Goal: Consume media (video, audio)

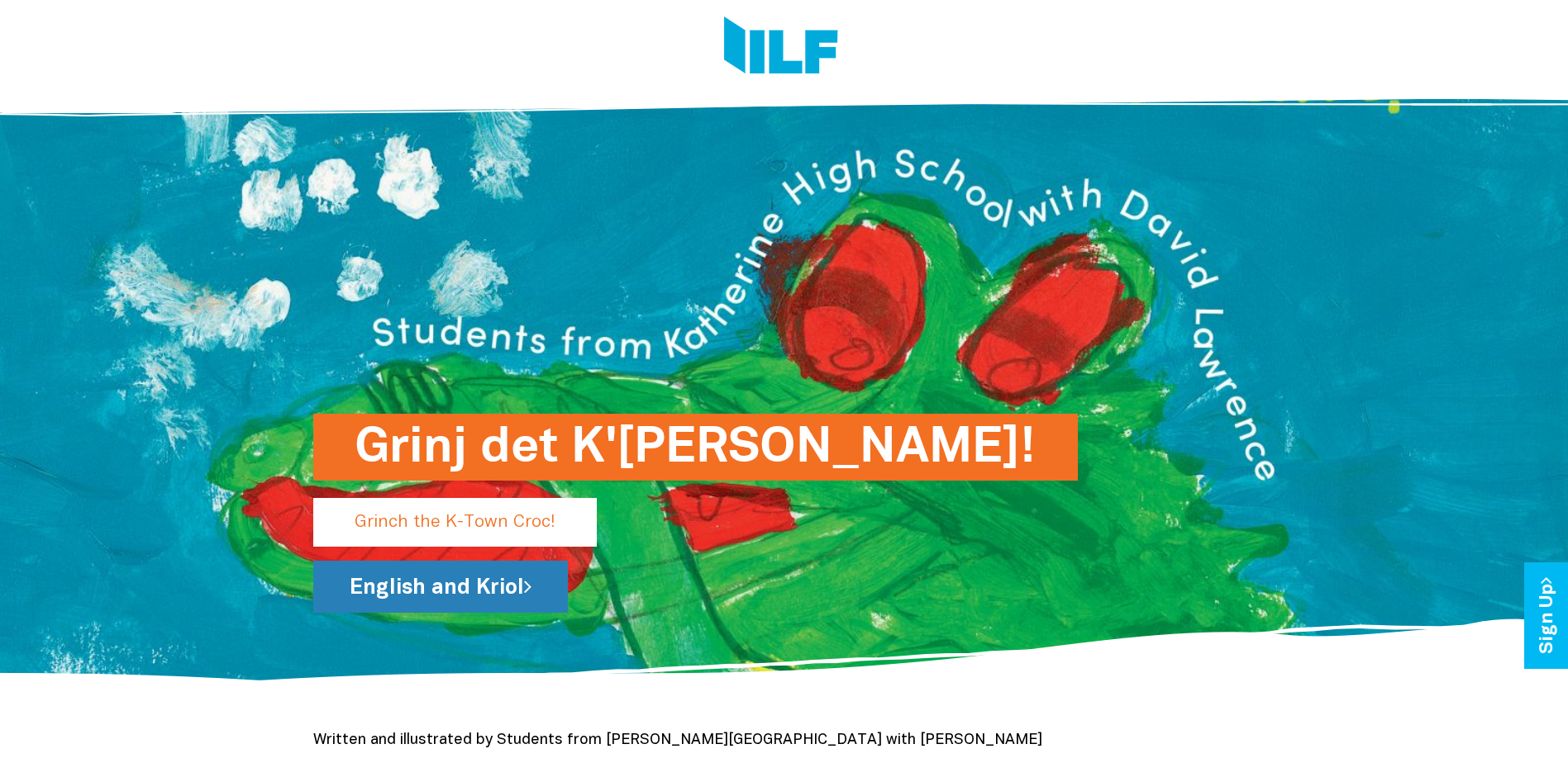
click at [429, 594] on link "English and Kriol" at bounding box center [440, 587] width 255 height 53
click at [475, 519] on p "Grinch the K-Town Croc!" at bounding box center [455, 522] width 283 height 49
click at [465, 529] on p "Grinch the K-Town Croc!" at bounding box center [455, 522] width 283 height 49
click at [559, 442] on h1 "Grinj det K'[PERSON_NAME]!" at bounding box center [696, 448] width 682 height 67
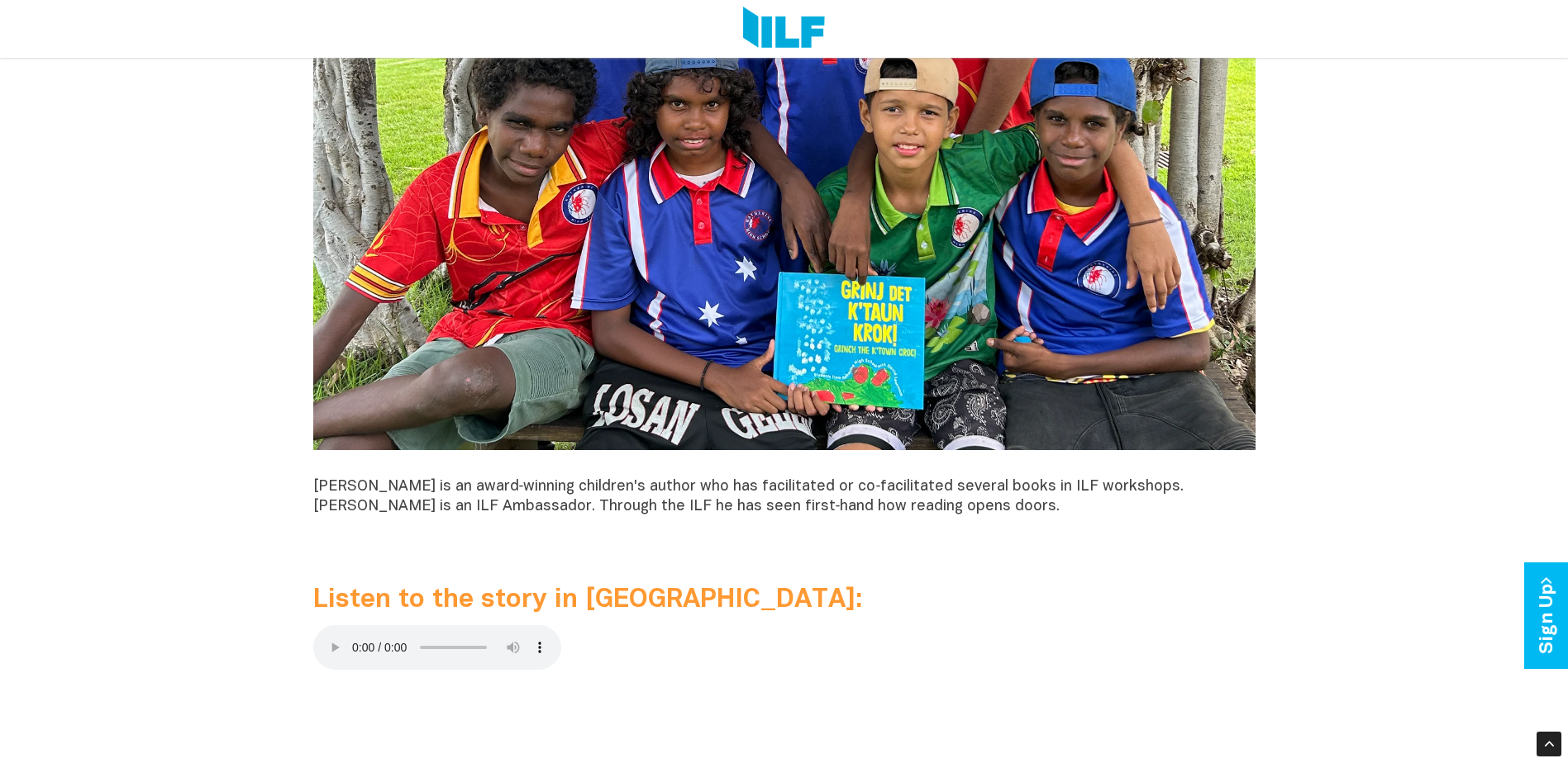
scroll to position [1322, 0]
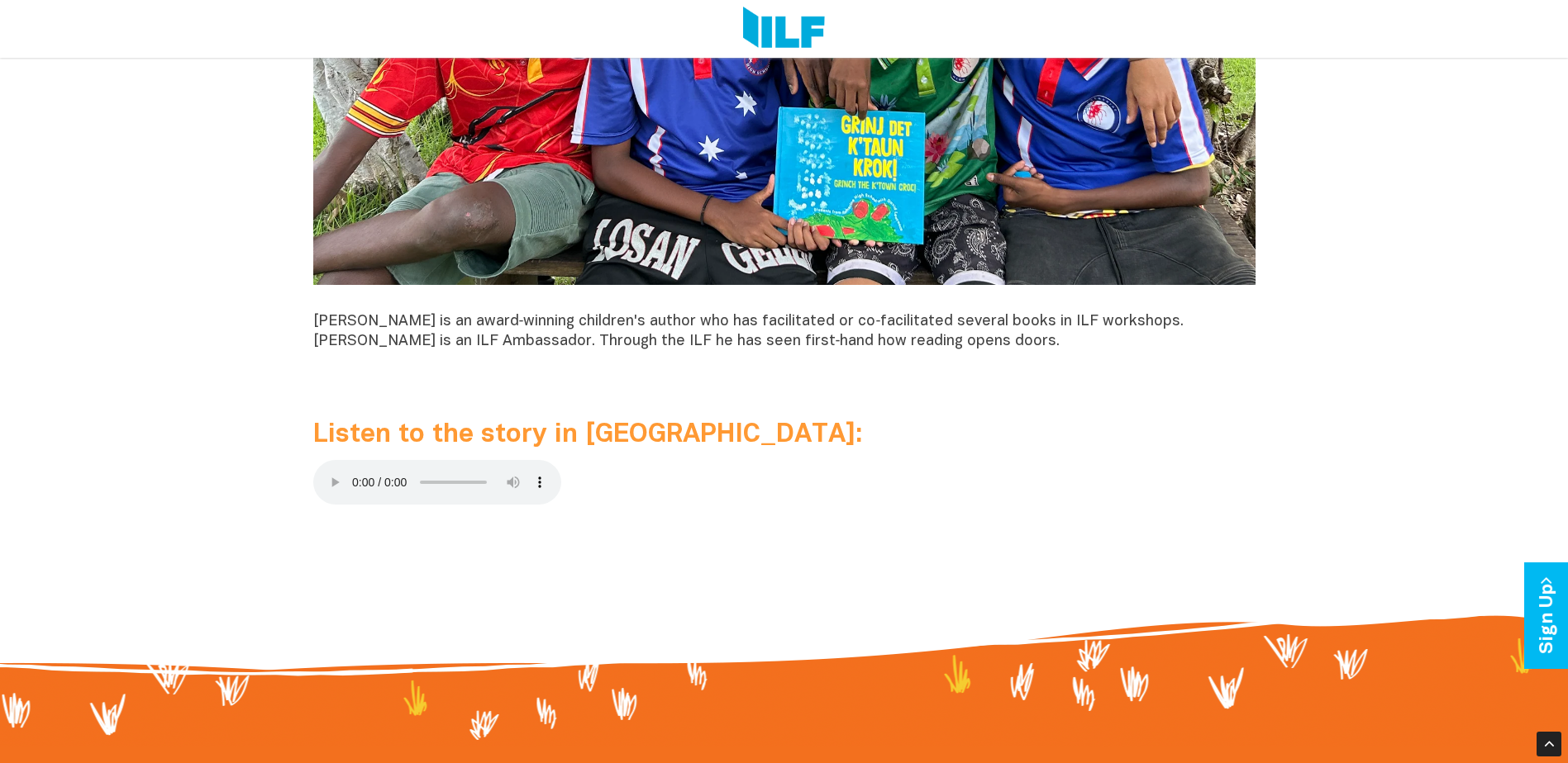
drag, startPoint x: 466, startPoint y: 486, endPoint x: 813, endPoint y: 470, distance: 347.4
click at [813, 470] on p at bounding box center [784, 486] width 942 height 52
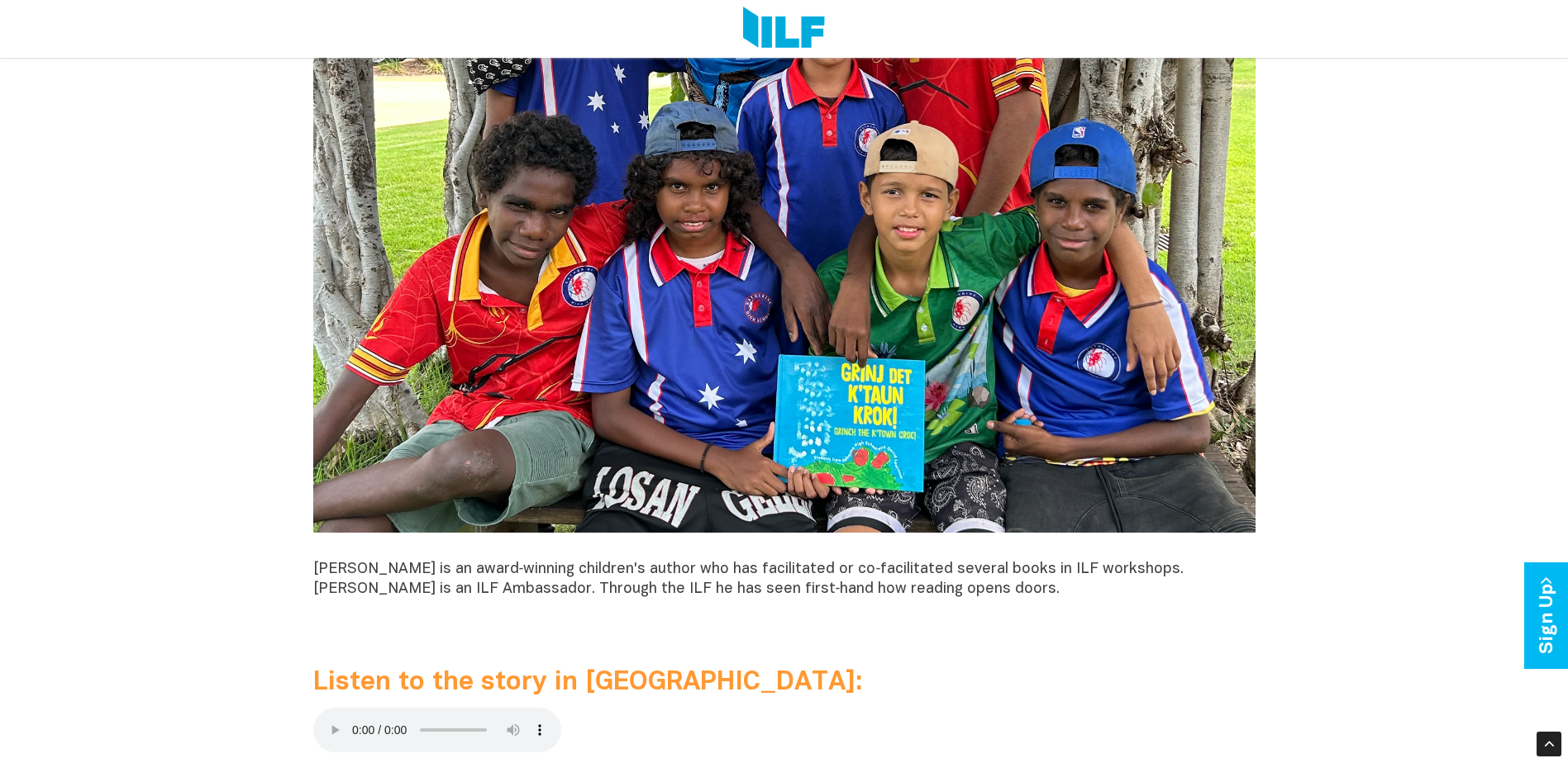
scroll to position [1074, 0]
